Goal: Task Accomplishment & Management: Manage account settings

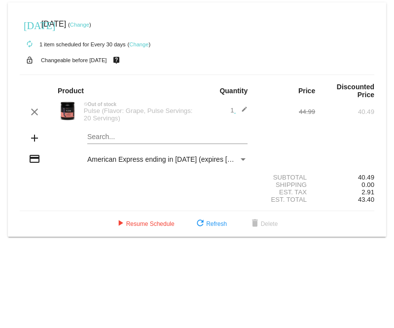
click at [242, 111] on mat-icon "edit" at bounding box center [242, 112] width 12 height 12
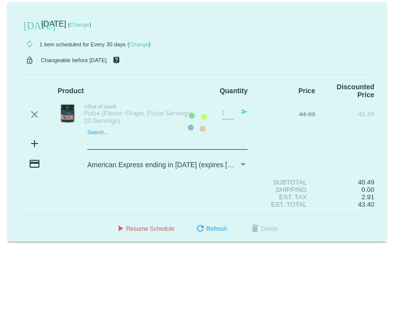
click at [155, 143] on mat-card "[DATE] [DATE] ( Change ) autorenew 1 item scheduled for Every 30 days ( Change …" at bounding box center [197, 121] width 379 height 239
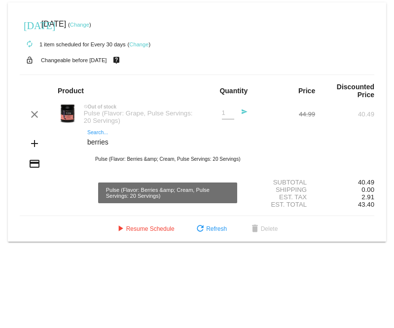
type input "berries"
click at [172, 164] on div "Pulse (Flavor: Berries &amp; Cream, Pulse Servings: 20 Servings)" at bounding box center [167, 160] width 160 height 24
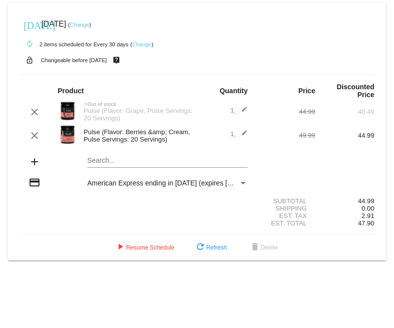
click at [239, 108] on mat-icon "edit" at bounding box center [242, 112] width 12 height 12
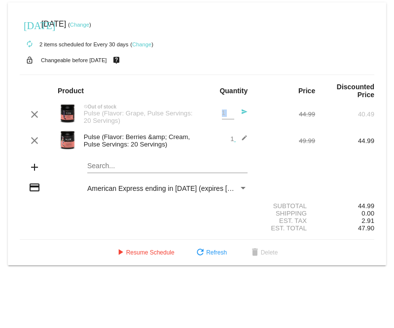
drag, startPoint x: 235, startPoint y: 113, endPoint x: 219, endPoint y: 116, distance: 16.1
click at [219, 116] on div "1 Quantity send" at bounding box center [227, 114] width 42 height 27
click at [198, 80] on mat-card-content "Product Quantity Price Discounted Price clear not_interested Out of stock Pulse…" at bounding box center [197, 157] width 355 height 165
click at [231, 111] on input "2" at bounding box center [228, 113] width 12 height 7
type input "1"
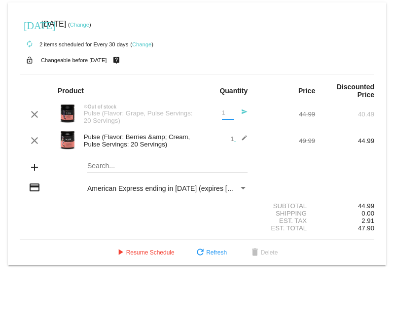
click at [231, 114] on input "1" at bounding box center [228, 113] width 12 height 7
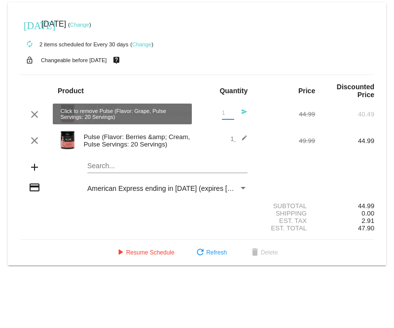
click at [32, 117] on mat-icon "clear" at bounding box center [35, 115] width 12 height 12
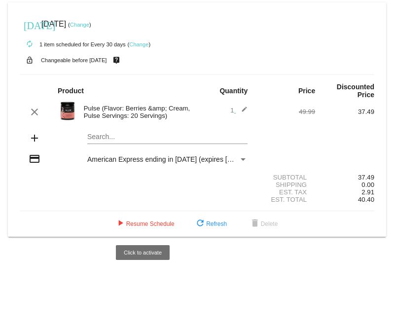
click at [152, 208] on section "Subtotal 37.49 Shipping 0.00 Est. Tax 2.91 Est. Total 40.40" at bounding box center [197, 188] width 355 height 45
click at [150, 218] on button "play_arrow Resume Schedule" at bounding box center [145, 224] width 76 height 18
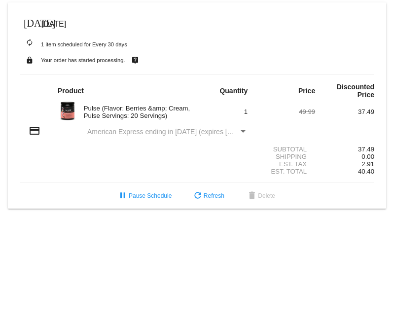
click at [69, 112] on img at bounding box center [68, 111] width 20 height 20
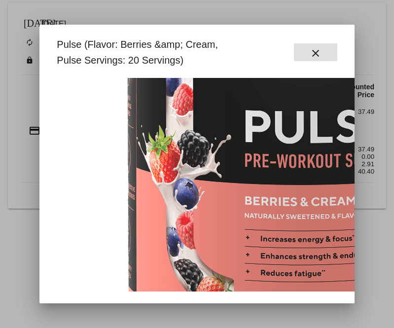
scroll to position [142, 0]
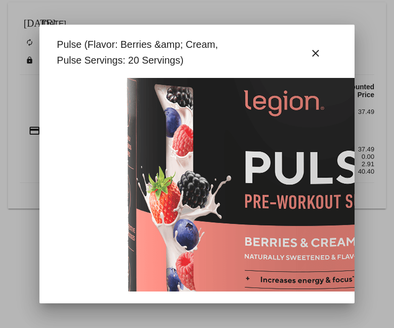
click at [366, 131] on div at bounding box center [197, 164] width 394 height 328
